Goal: Task Accomplishment & Management: Manage account settings

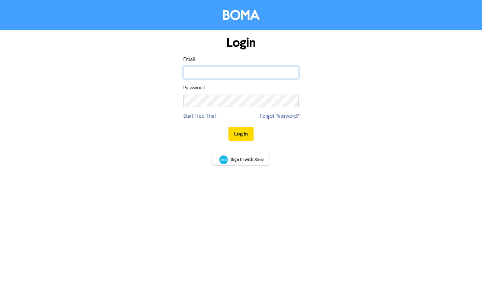
click at [251, 73] on input "email" at bounding box center [241, 72] width 116 height 13
type input "[PERSON_NAME][EMAIL_ADDRESS][PERSON_NAME][DOMAIN_NAME]"
click at [248, 137] on button "Log In" at bounding box center [240, 134] width 25 height 14
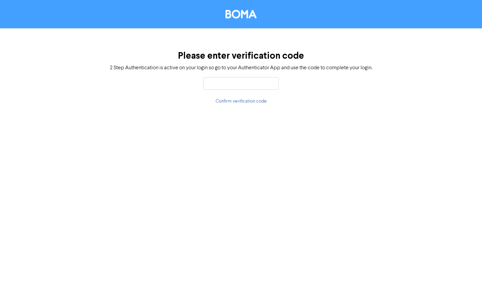
click at [224, 81] on input "text" at bounding box center [240, 83] width 75 height 13
type input "625278"
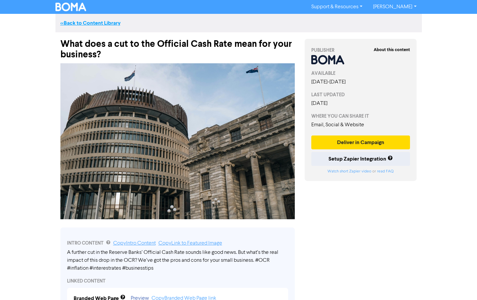
click at [72, 23] on link "<< Back to Content Library" at bounding box center [90, 23] width 60 height 7
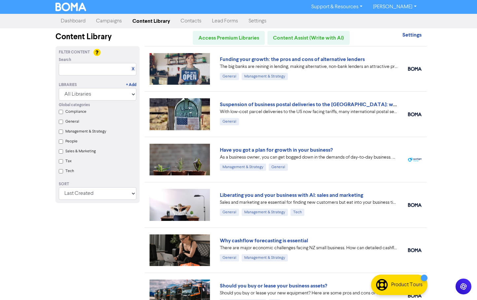
click at [75, 21] on link "Dashboard" at bounding box center [72, 21] width 35 height 13
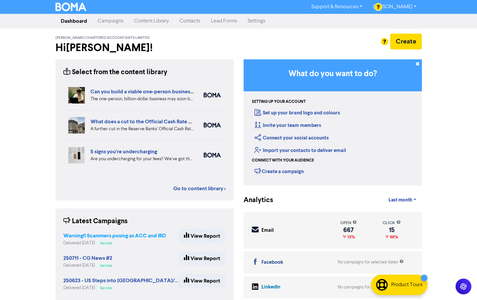
click at [123, 236] on strong "Warning!! Scammers posing as ACC and IRD" at bounding box center [114, 236] width 103 height 7
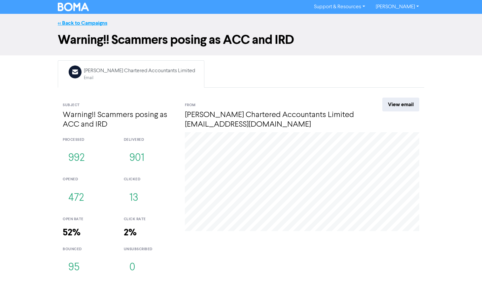
click at [74, 23] on link "<< Back to Campaigns" at bounding box center [83, 23] width 50 height 7
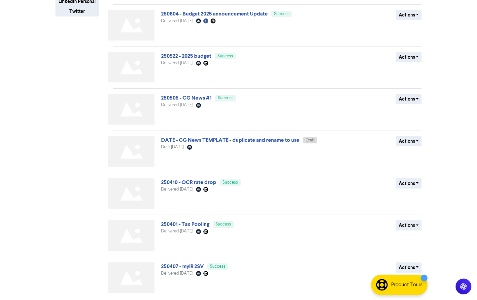
scroll to position [160, 0]
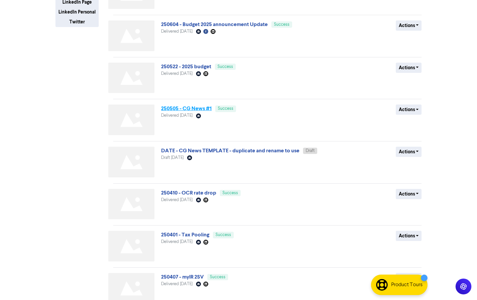
click at [184, 110] on link "250505 - CG News #1" at bounding box center [186, 108] width 51 height 7
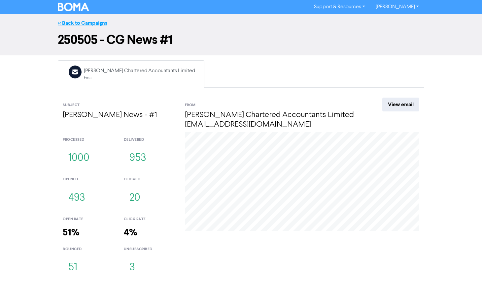
click at [72, 23] on link "<< Back to Campaigns" at bounding box center [83, 23] width 50 height 7
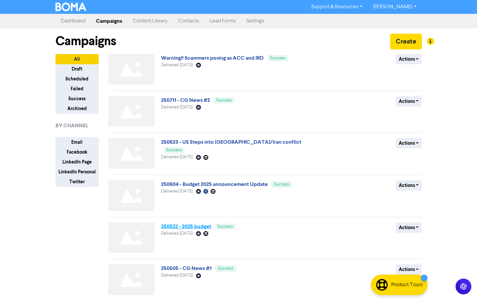
click at [189, 229] on link "250522 - 2025 budget" at bounding box center [186, 227] width 50 height 7
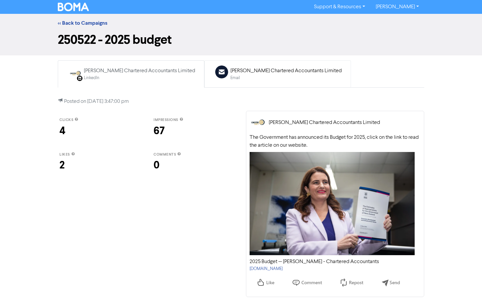
click at [243, 73] on div "[PERSON_NAME] Chartered Accountants Limited" at bounding box center [285, 71] width 111 height 8
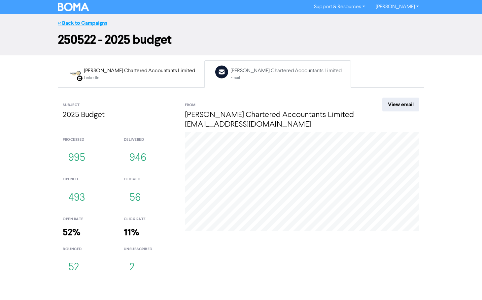
click at [85, 22] on link "<< Back to Campaigns" at bounding box center [83, 23] width 50 height 7
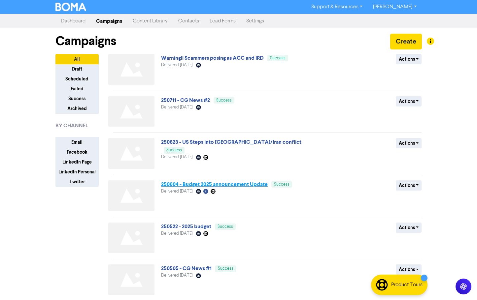
click at [247, 185] on link "250604 - Budget 2025 announcement Update" at bounding box center [214, 184] width 107 height 7
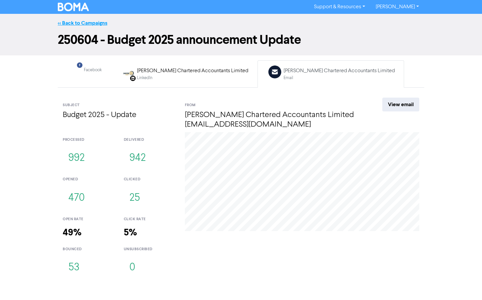
click at [77, 22] on link "<< Back to Campaigns" at bounding box center [83, 23] width 50 height 7
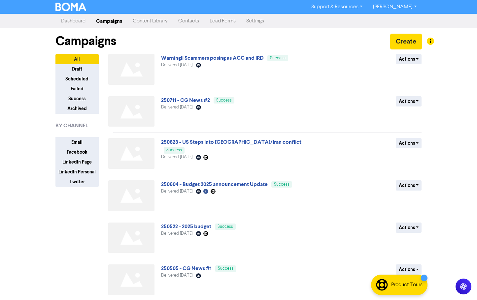
click at [196, 143] on link "250623 - US Steps into [GEOGRAPHIC_DATA]/Iran conflict" at bounding box center [231, 142] width 140 height 7
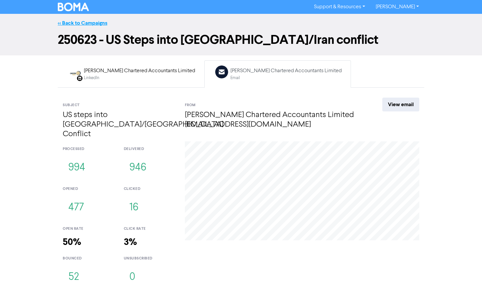
click at [67, 22] on link "<< Back to Campaigns" at bounding box center [83, 23] width 50 height 7
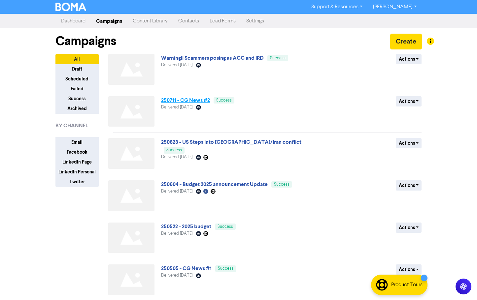
click at [186, 101] on link "250711 - CG News #2" at bounding box center [185, 100] width 49 height 7
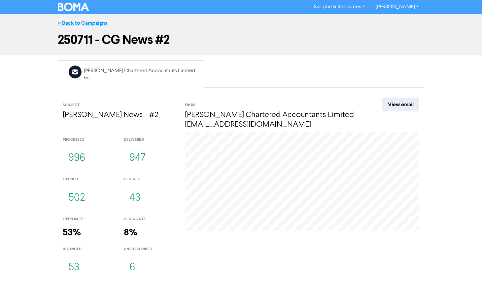
click at [85, 23] on link "<< Back to Campaigns" at bounding box center [83, 23] width 50 height 7
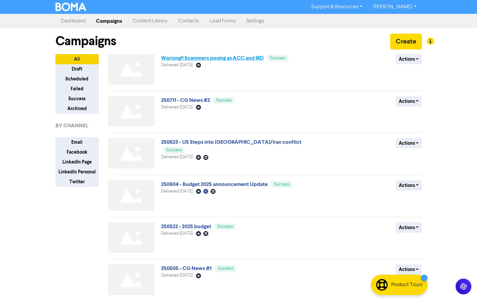
click at [241, 57] on link "Warning!! Scammers posing as ACC and IRD" at bounding box center [212, 58] width 103 height 7
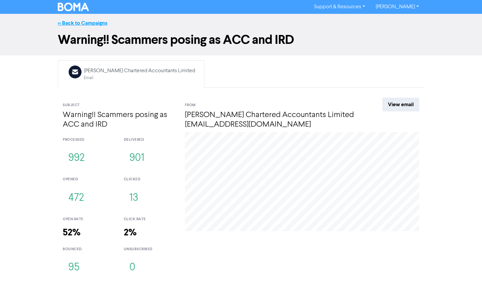
click at [67, 22] on link "<< Back to Campaigns" at bounding box center [83, 23] width 50 height 7
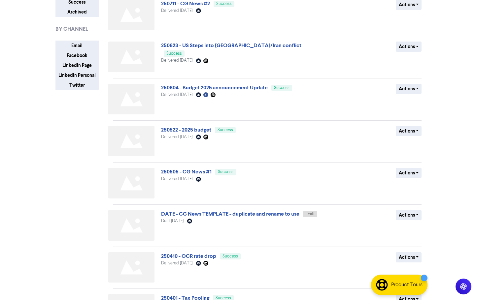
scroll to position [132, 0]
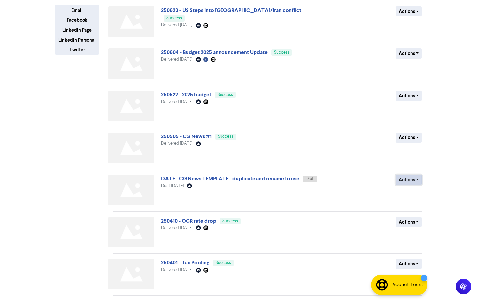
click at [417, 179] on button "Actions" at bounding box center [409, 180] width 26 height 10
click at [418, 207] on button "Duplicate" at bounding box center [422, 204] width 52 height 11
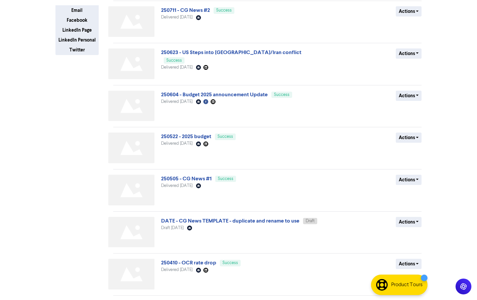
scroll to position [0, 0]
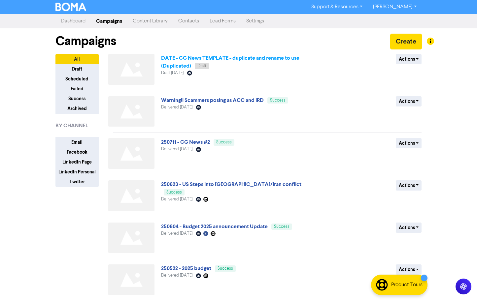
click at [255, 59] on link "DATE - CG News TEMPLATE - duplicate and rename to use (Duplicated)" at bounding box center [230, 62] width 138 height 15
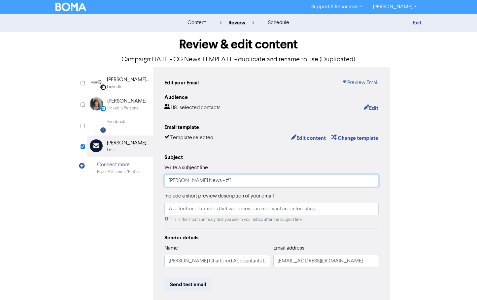
click at [221, 182] on input "[PERSON_NAME] News - #?" at bounding box center [271, 181] width 215 height 13
click at [165, 58] on p "Campaign: DATE - CG News TEMPLATE - duplicate and rename to use (Duplicated)" at bounding box center [239, 60] width 304 height 10
drag, startPoint x: 222, startPoint y: 182, endPoint x: 236, endPoint y: 199, distance: 22.3
click at [222, 182] on input "[PERSON_NAME] News - #?" at bounding box center [271, 181] width 215 height 13
type input "[PERSON_NAME] News - #3"
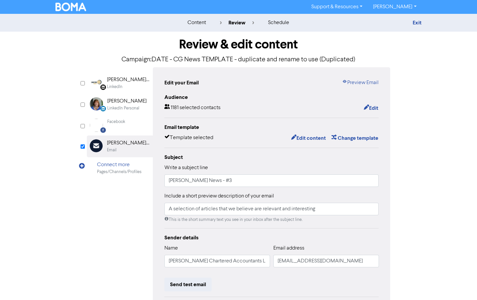
click at [188, 59] on p "Campaign: DATE - CG News TEMPLATE - duplicate and rename to use (Duplicated)" at bounding box center [239, 60] width 304 height 10
click at [145, 59] on p "Campaign: DATE - CG News TEMPLATE - duplicate and rename to use (Duplicated)" at bounding box center [239, 60] width 304 height 10
click at [205, 58] on p "Campaign: DATE - CG News TEMPLATE - duplicate and rename to use (Duplicated)" at bounding box center [239, 60] width 304 height 10
click at [204, 59] on p "Campaign: DATE - CG News TEMPLATE - duplicate and rename to use (Duplicated)" at bounding box center [239, 60] width 304 height 10
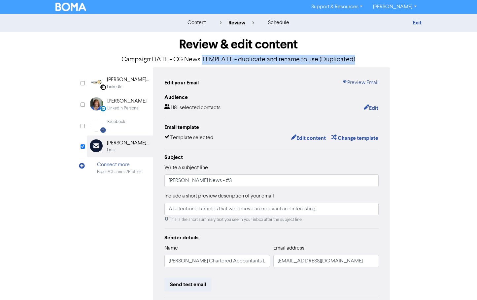
drag, startPoint x: 206, startPoint y: 59, endPoint x: 367, endPoint y: 57, distance: 160.8
click at [367, 57] on p "Campaign: DATE - CG News TEMPLATE - duplicate and rename to use (Duplicated)" at bounding box center [239, 60] width 304 height 10
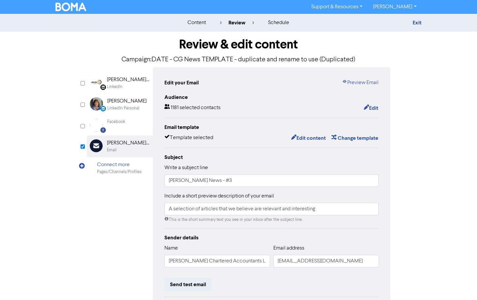
click at [448, 70] on div "content review schedule Exit Review & edit content Campaign: DATE - CG News TEM…" at bounding box center [238, 196] width 477 height 364
click at [299, 139] on button "Edit content" at bounding box center [308, 138] width 35 height 9
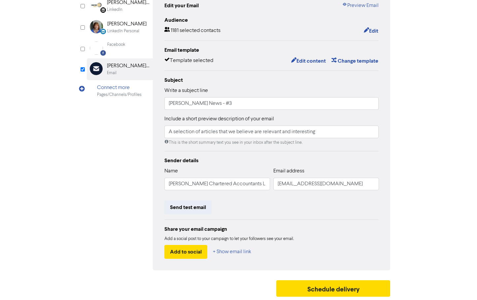
scroll to position [78, 0]
click at [309, 60] on button "Edit content" at bounding box center [308, 61] width 35 height 9
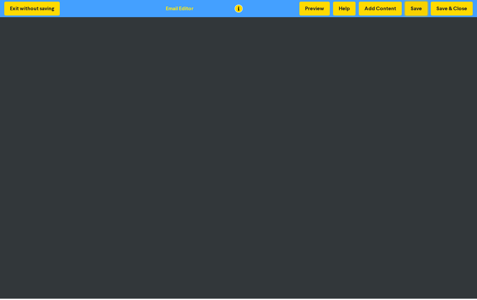
click at [417, 7] on button "Save" at bounding box center [416, 9] width 22 height 14
click at [461, 9] on button "Save & Close" at bounding box center [452, 9] width 42 height 14
click at [453, 10] on button "Save & Close" at bounding box center [452, 9] width 42 height 14
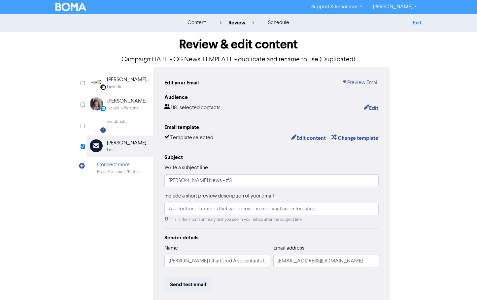
click at [418, 21] on link "Exit" at bounding box center [417, 22] width 9 height 7
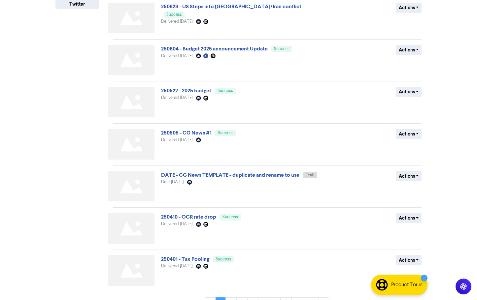
scroll to position [193, 0]
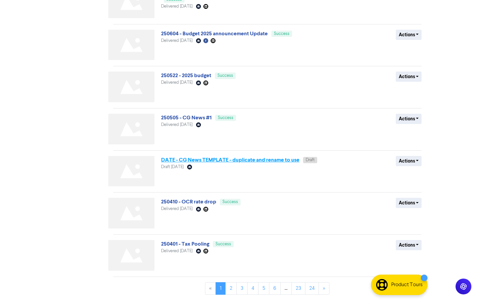
click at [250, 161] on link "DATE - CG News TEMPLATE - duplicate and rename to use" at bounding box center [230, 160] width 138 height 7
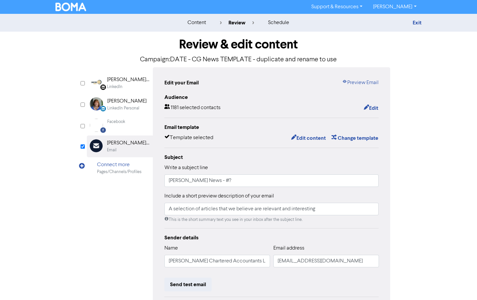
scroll to position [33, 0]
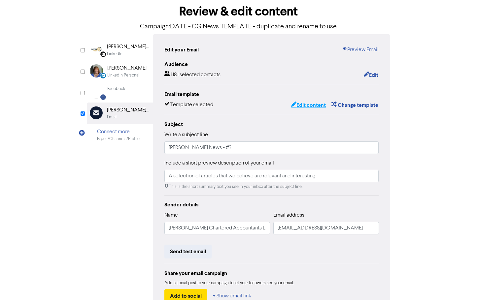
click at [307, 105] on button "Edit content" at bounding box center [308, 105] width 35 height 9
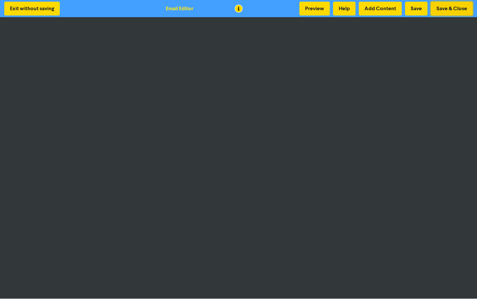
click at [464, 11] on button "Save & Close" at bounding box center [452, 9] width 42 height 14
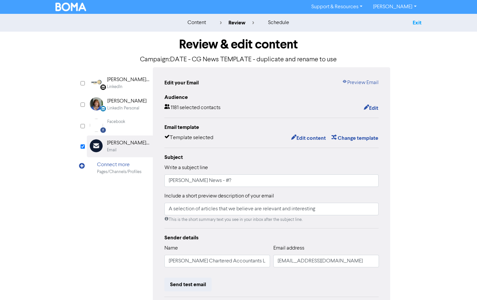
click at [418, 23] on link "Exit" at bounding box center [417, 22] width 9 height 7
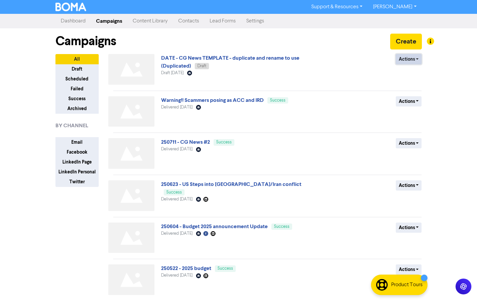
click at [416, 58] on button "Actions" at bounding box center [409, 59] width 26 height 10
click at [420, 95] on button "Rename" at bounding box center [422, 94] width 52 height 11
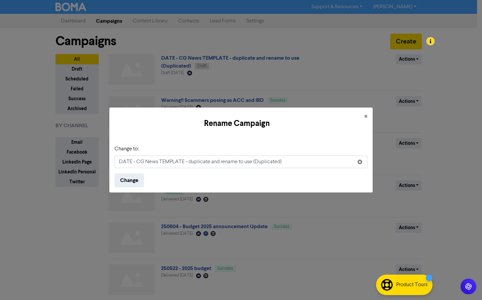
drag, startPoint x: 175, startPoint y: 161, endPoint x: 313, endPoint y: 161, distance: 138.3
click at [313, 161] on input "DATE - CG News TEMPLATE - duplicate and rename to use (Duplicated)" at bounding box center [241, 162] width 253 height 13
click at [124, 162] on input "DATE - CG News 3" at bounding box center [241, 162] width 253 height 13
type input "050909 - CG News 3"
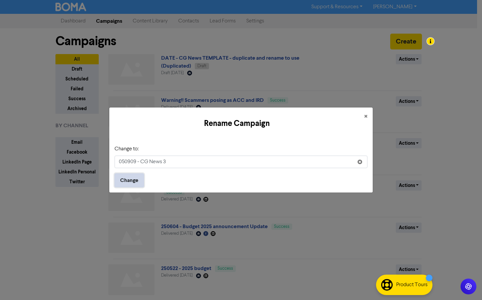
click at [131, 180] on button "Change" at bounding box center [129, 181] width 29 height 14
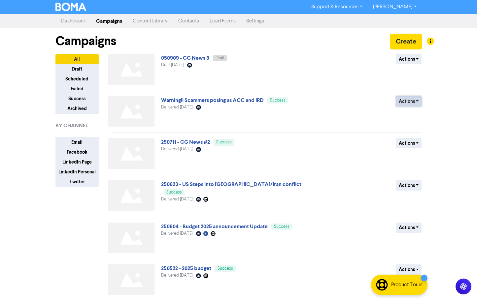
click at [417, 100] on button "Actions" at bounding box center [409, 101] width 26 height 10
click at [334, 108] on div "Actions Duplicate Archive" at bounding box center [374, 112] width 106 height 33
click at [164, 101] on link "Warning!! Scammers posing as ACC and IRD" at bounding box center [212, 100] width 103 height 7
click at [417, 100] on button "Actions" at bounding box center [409, 101] width 26 height 10
click at [462, 73] on div "Support & Resources Video Tutorials FAQ & Guides Marketing Education [PERSON_NA…" at bounding box center [238, 150] width 477 height 300
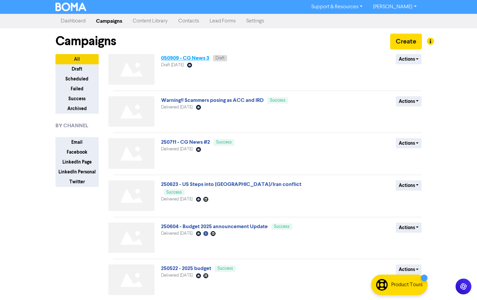
click at [181, 59] on link "050909 - CG News 3" at bounding box center [185, 58] width 48 height 7
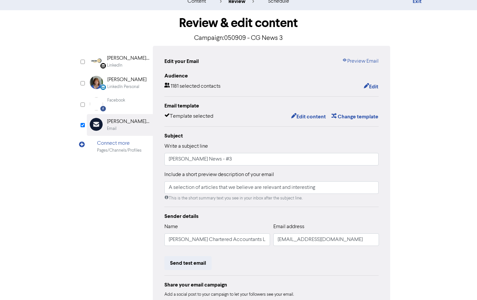
scroll to position [33, 0]
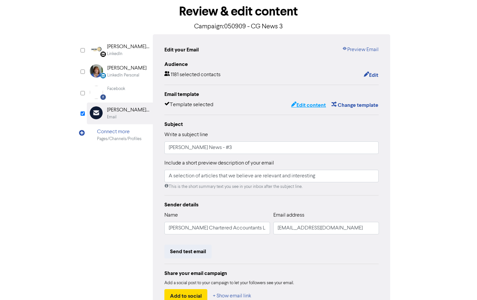
click at [307, 106] on button "Edit content" at bounding box center [308, 105] width 35 height 9
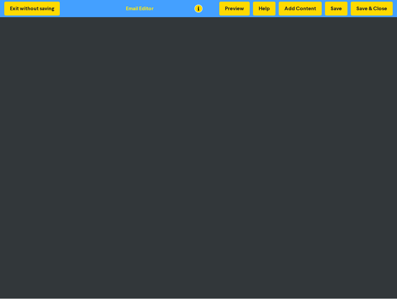
scroll to position [1, 0]
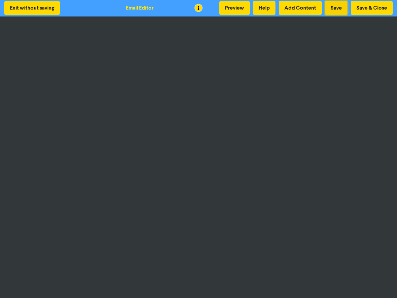
click at [331, 9] on button "Save" at bounding box center [336, 8] width 22 height 14
click at [231, 11] on button "Preview" at bounding box center [234, 8] width 30 height 14
click at [375, 8] on button "Save & Close" at bounding box center [372, 8] width 42 height 14
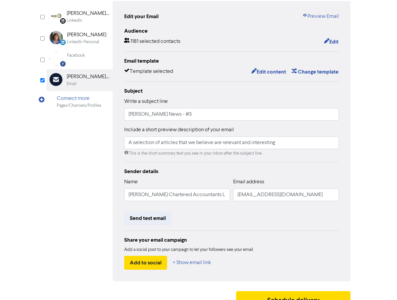
scroll to position [78, 0]
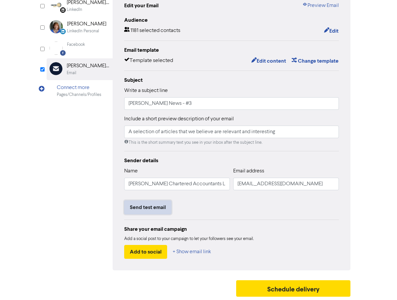
click at [152, 209] on button "Send test email" at bounding box center [147, 208] width 47 height 14
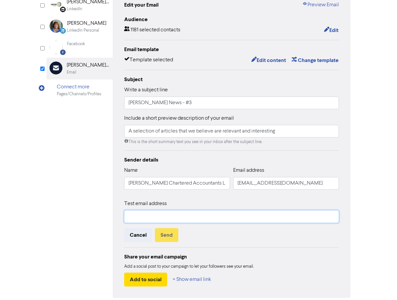
click at [155, 215] on input "text" at bounding box center [231, 217] width 215 height 13
type input "[PERSON_NAME][EMAIL_ADDRESS][DOMAIN_NAME]"
click at [164, 237] on button "Send" at bounding box center [166, 235] width 23 height 14
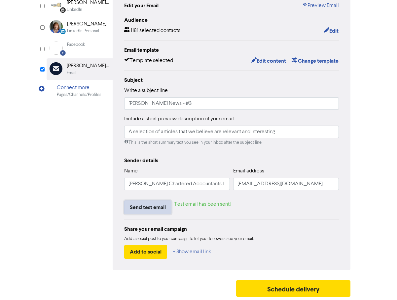
click at [152, 210] on button "Send test email" at bounding box center [147, 208] width 47 height 14
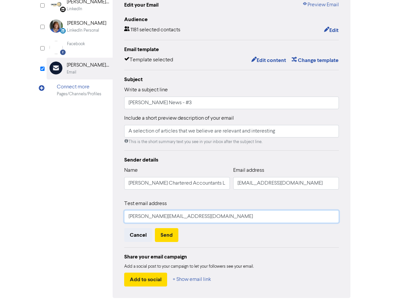
drag, startPoint x: 167, startPoint y: 218, endPoint x: 124, endPoint y: 213, distance: 43.5
click at [120, 213] on div "Edit your Email Preview Email Audience 1181 selected contacts Edit Email templa…" at bounding box center [232, 143] width 238 height 309
type input "[PERSON_NAME][EMAIL_ADDRESS][PERSON_NAME][DOMAIN_NAME]"
click at [172, 237] on button "Send" at bounding box center [166, 235] width 23 height 14
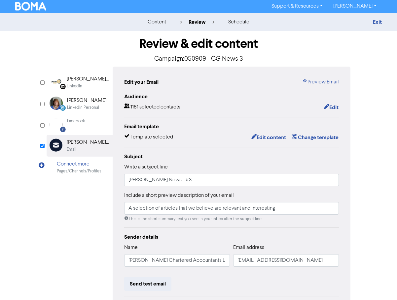
scroll to position [0, 0]
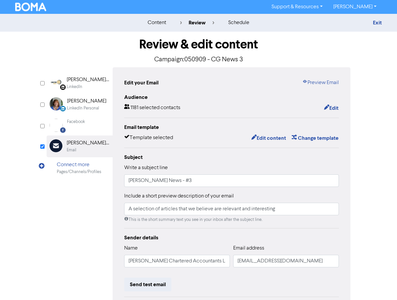
click at [369, 180] on div "Review & edit content Campaign: 050909 - CG News 3 LinkedIn Page Created with S…" at bounding box center [198, 205] width 376 height 346
click at [367, 139] on div "Review & edit content Campaign: 050909 - CG News 3 LinkedIn Page Created with S…" at bounding box center [198, 205] width 376 height 346
click at [156, 23] on div "content" at bounding box center [157, 23] width 18 height 8
click at [381, 23] on link "Exit" at bounding box center [377, 22] width 9 height 7
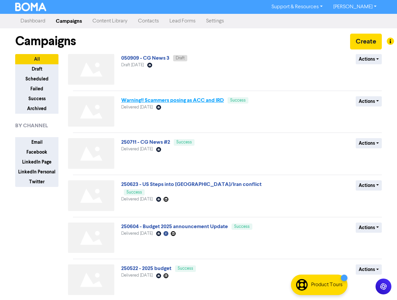
click at [154, 102] on link "Warning!! Scammers posing as ACC and IRD" at bounding box center [172, 100] width 103 height 7
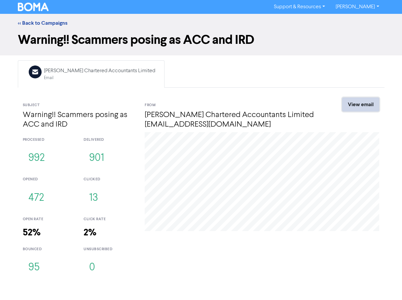
click at [362, 104] on link "View email" at bounding box center [360, 105] width 37 height 14
click at [35, 24] on link "<< Back to Campaigns" at bounding box center [43, 23] width 50 height 7
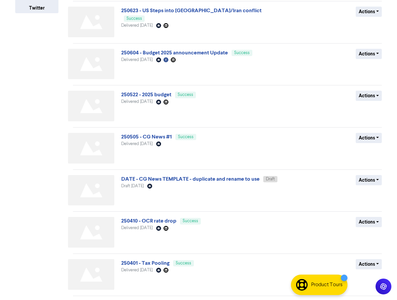
scroll to position [193, 0]
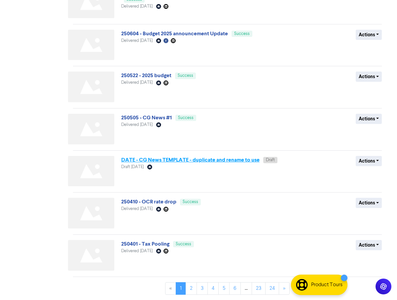
click at [208, 162] on link "DATE - CG News TEMPLATE - duplicate and rename to use" at bounding box center [190, 160] width 138 height 7
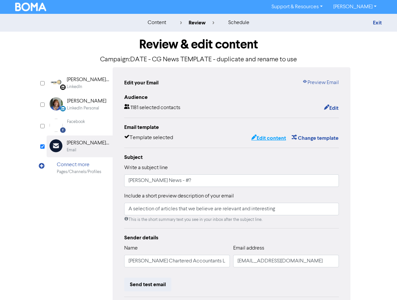
click at [270, 140] on button "Edit content" at bounding box center [268, 138] width 35 height 9
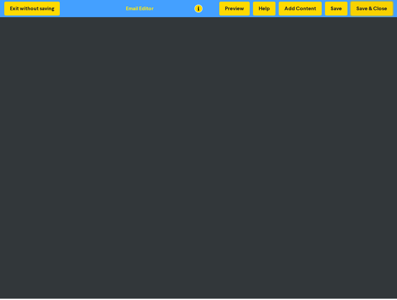
click at [375, 8] on button "Save & Close" at bounding box center [372, 9] width 42 height 14
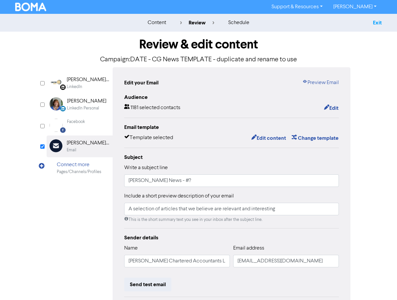
click at [378, 21] on link "Exit" at bounding box center [377, 22] width 9 height 7
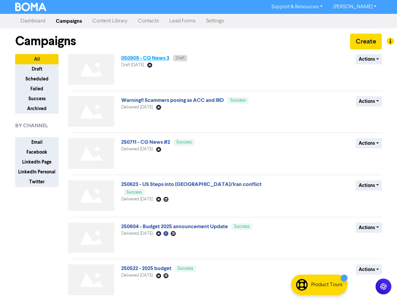
click at [151, 59] on link "050909 - CG News 3" at bounding box center [145, 58] width 48 height 7
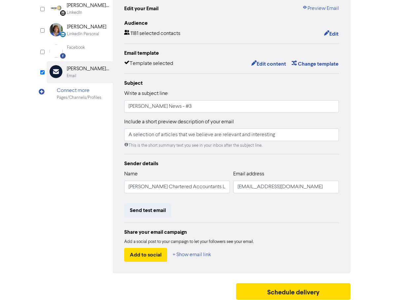
scroll to position [78, 0]
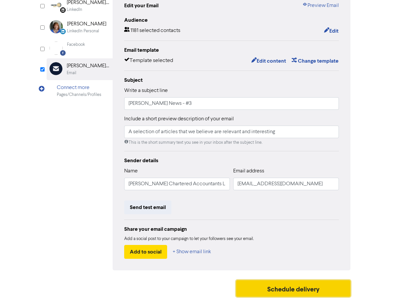
click at [282, 293] on button "Schedule delivery" at bounding box center [293, 289] width 114 height 17
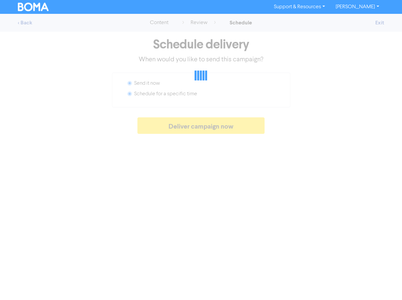
radio input "false"
radio input "true"
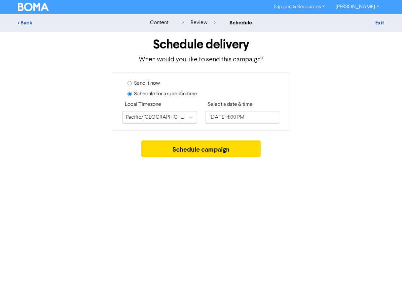
click at [132, 83] on div "Send it now" at bounding box center [203, 85] width 153 height 11
click at [130, 82] on input "Send it now" at bounding box center [129, 83] width 4 height 4
radio input "true"
radio input "false"
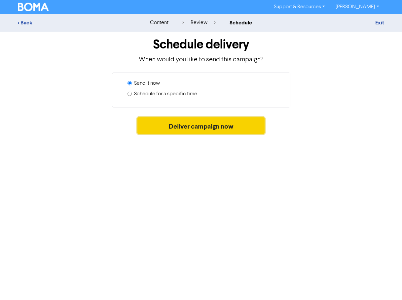
click at [201, 126] on button "Deliver campaign now" at bounding box center [200, 126] width 127 height 17
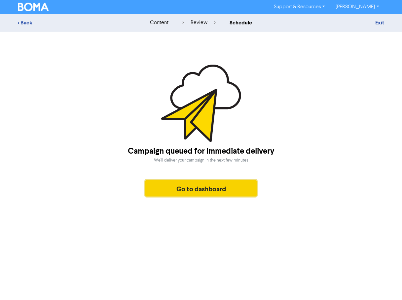
click at [196, 189] on button "Go to dashboard" at bounding box center [201, 188] width 112 height 17
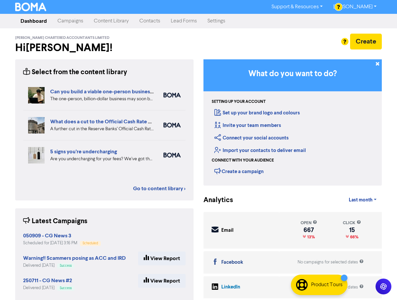
click at [72, 20] on link "Campaigns" at bounding box center [70, 21] width 36 height 13
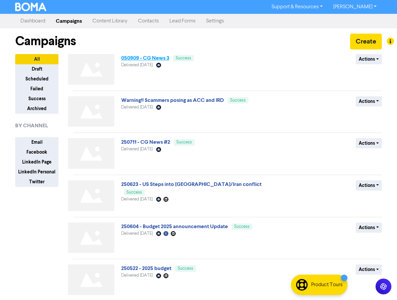
click at [149, 57] on link "050909 - CG News 3" at bounding box center [145, 58] width 48 height 7
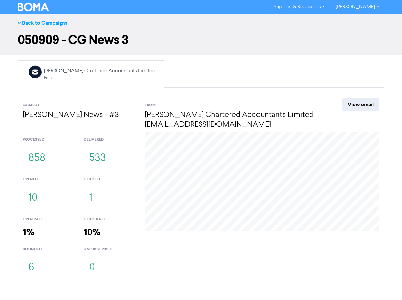
click at [34, 25] on link "<< Back to Campaigns" at bounding box center [43, 23] width 50 height 7
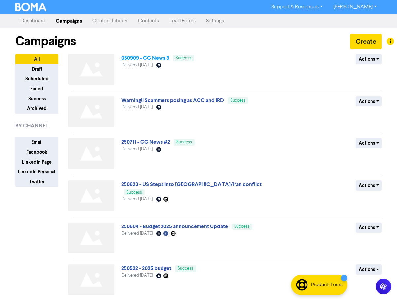
click at [150, 59] on link "050909 - CG News 3" at bounding box center [145, 58] width 48 height 7
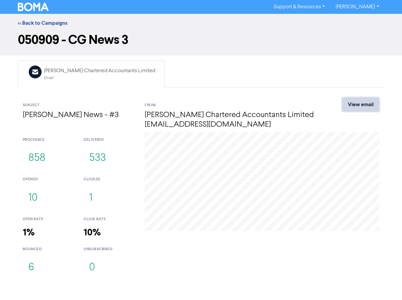
click at [360, 104] on link "View email" at bounding box center [360, 105] width 37 height 14
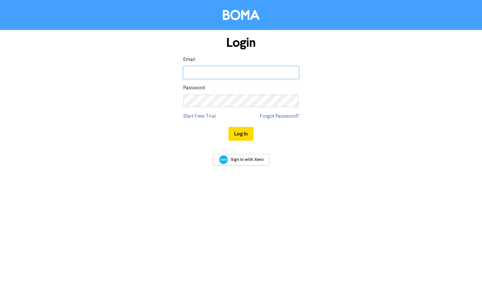
click at [246, 72] on input "email" at bounding box center [241, 72] width 116 height 13
type input "[PERSON_NAME][EMAIL_ADDRESS][PERSON_NAME][DOMAIN_NAME]"
click at [244, 137] on button "Log In" at bounding box center [240, 134] width 25 height 14
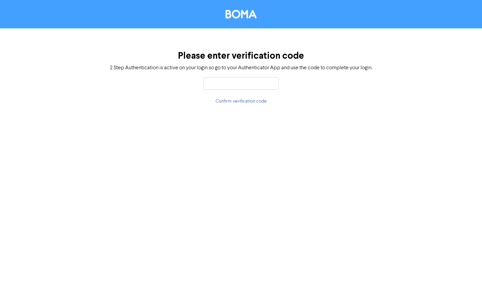
click at [220, 84] on input "text" at bounding box center [240, 83] width 75 height 13
type input "779127"
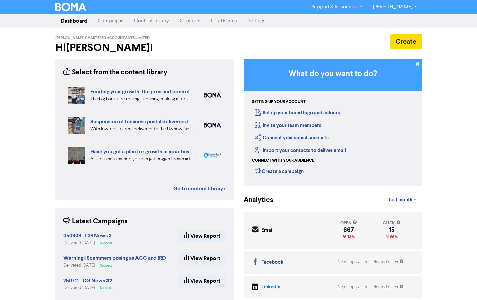
click at [114, 22] on link "Campaigns" at bounding box center [110, 21] width 36 height 13
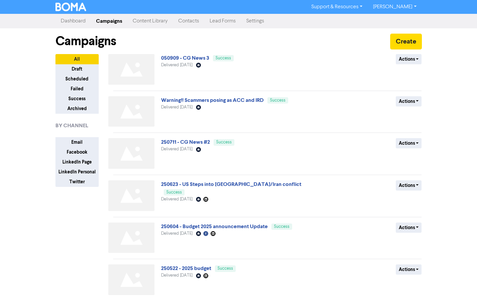
click at [182, 58] on link "050909 - CG News 3" at bounding box center [185, 58] width 48 height 7
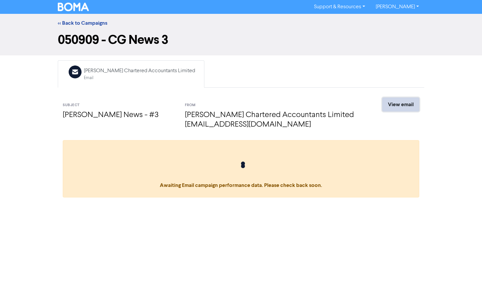
click at [403, 107] on link "View email" at bounding box center [400, 105] width 37 height 14
